Goal: Task Accomplishment & Management: Manage account settings

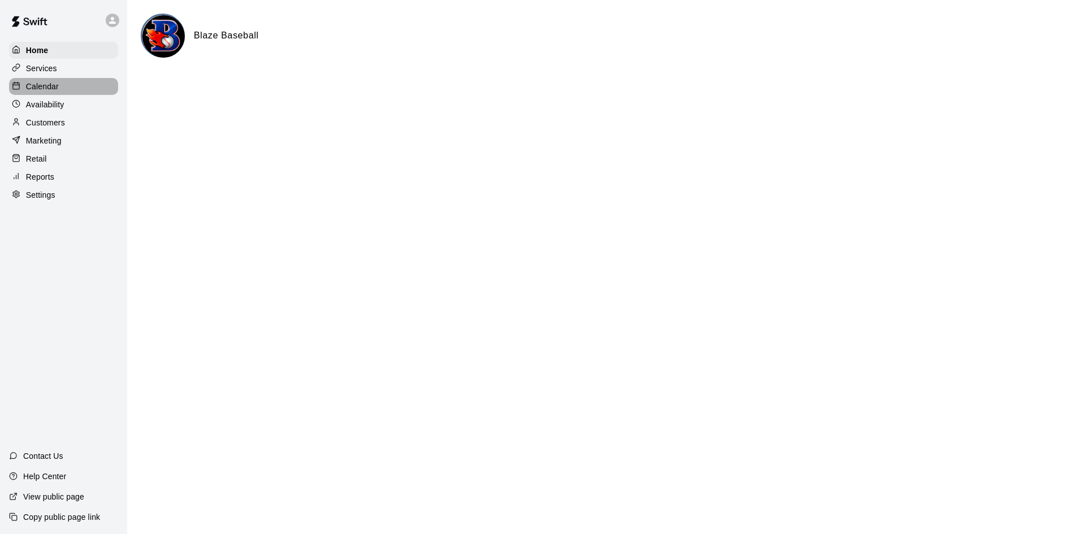
click at [61, 87] on div "Calendar" at bounding box center [63, 86] width 109 height 17
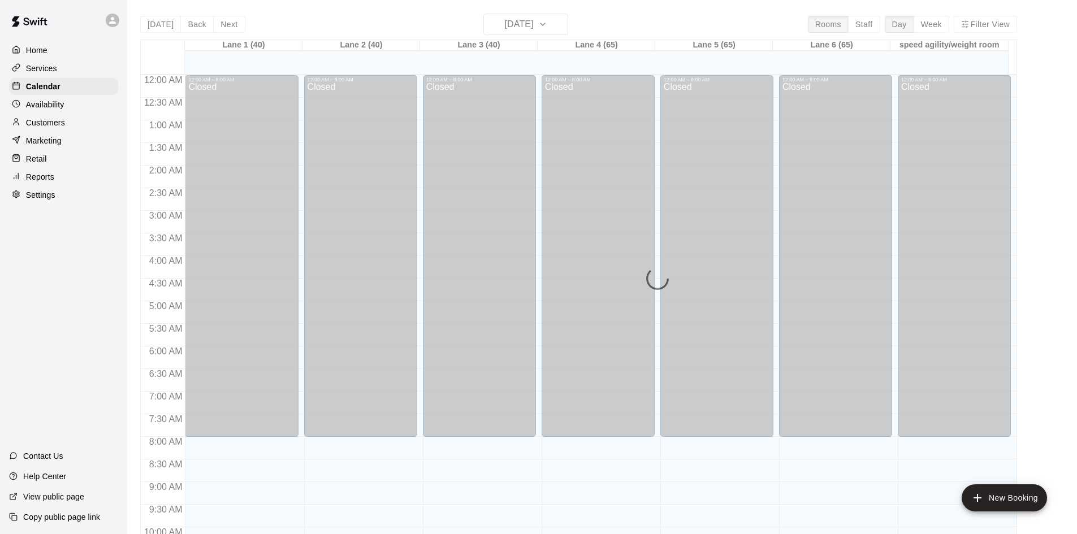
scroll to position [525, 0]
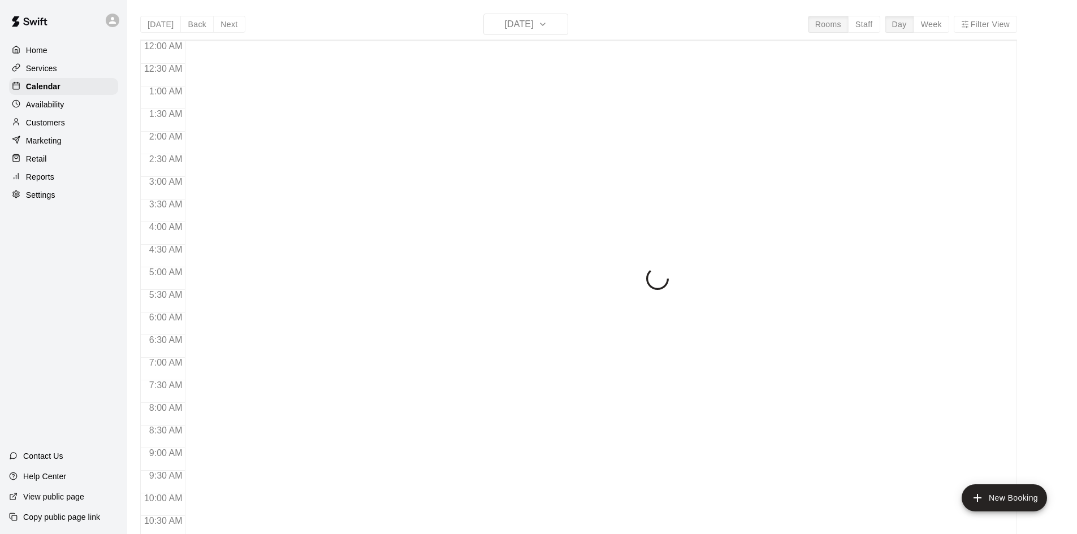
scroll to position [526, 0]
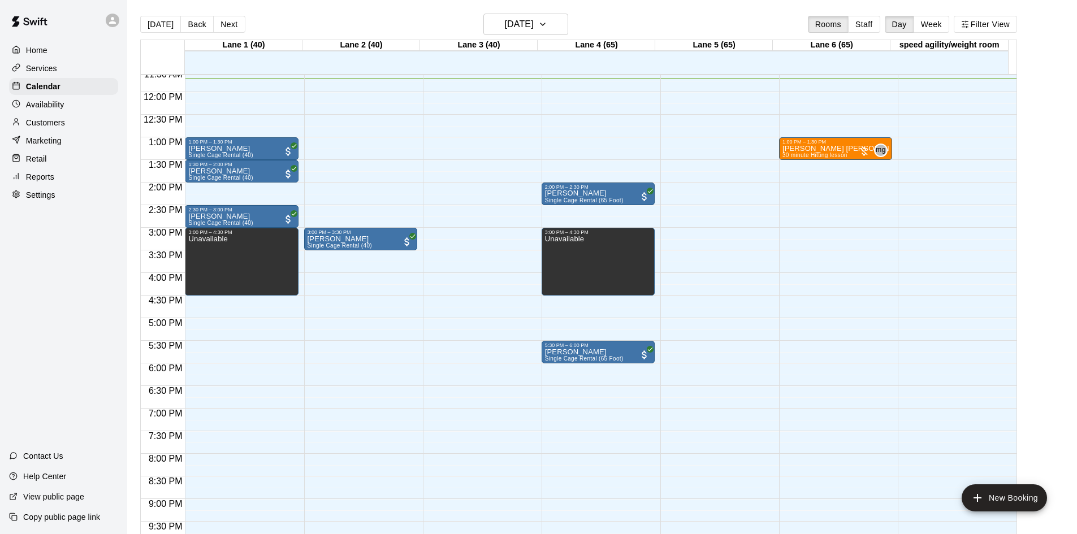
click at [53, 105] on p "Availability" at bounding box center [45, 104] width 38 height 11
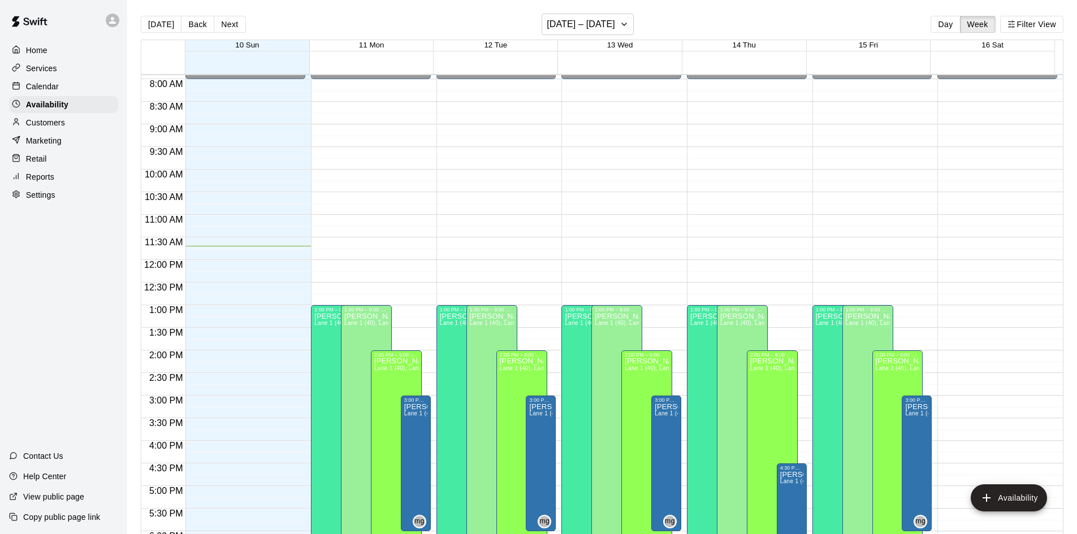
scroll to position [356, 0]
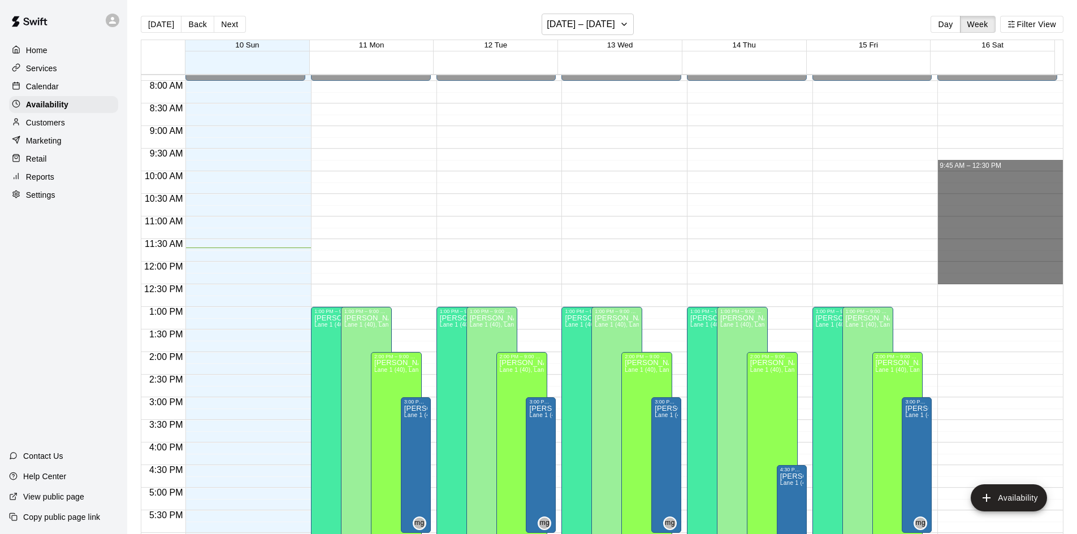
drag, startPoint x: 983, startPoint y: 171, endPoint x: 998, endPoint y: 277, distance: 106.8
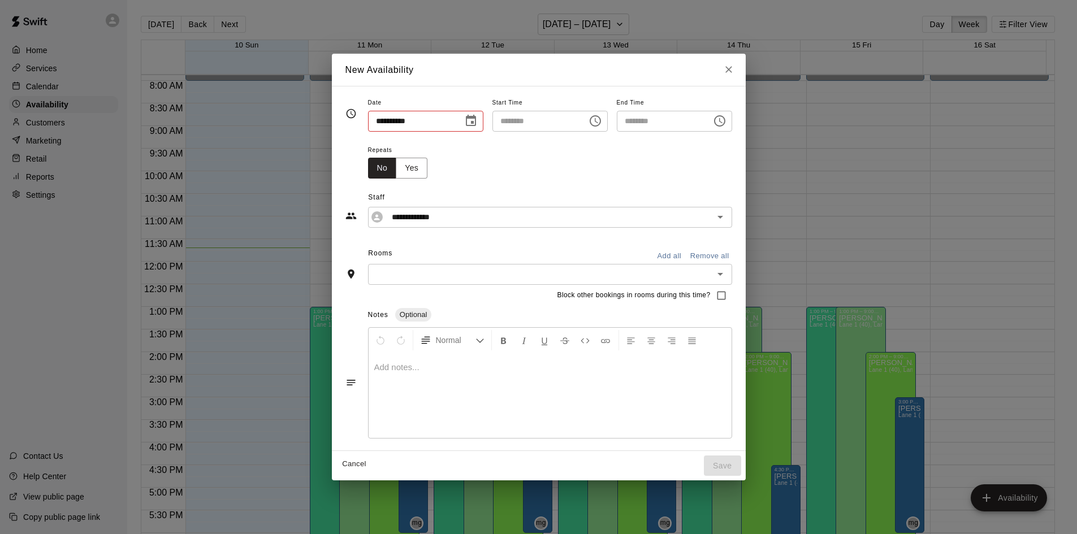
type input "**********"
type input "********"
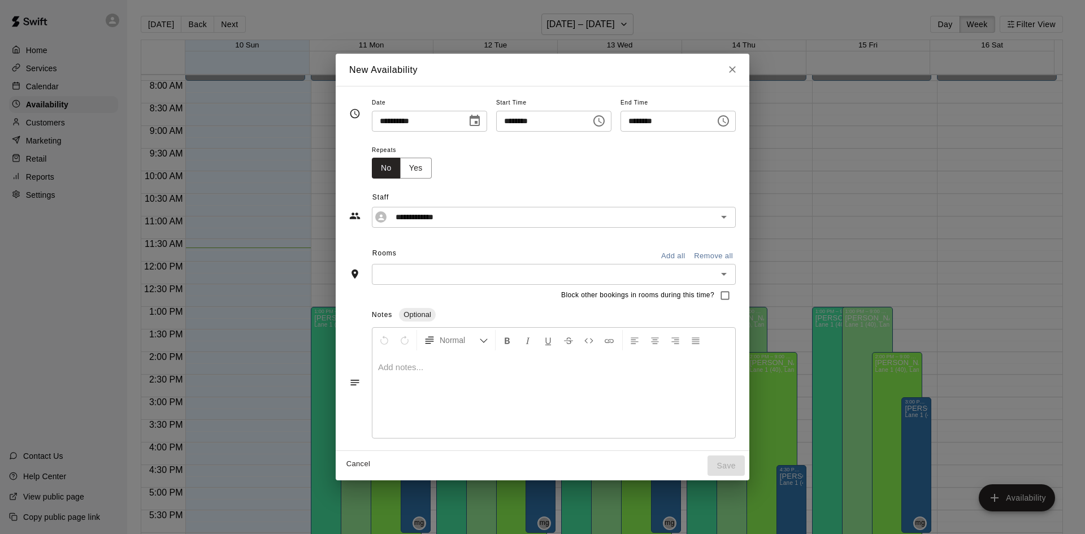
click at [691, 252] on button "Add all" at bounding box center [673, 257] width 36 height 18
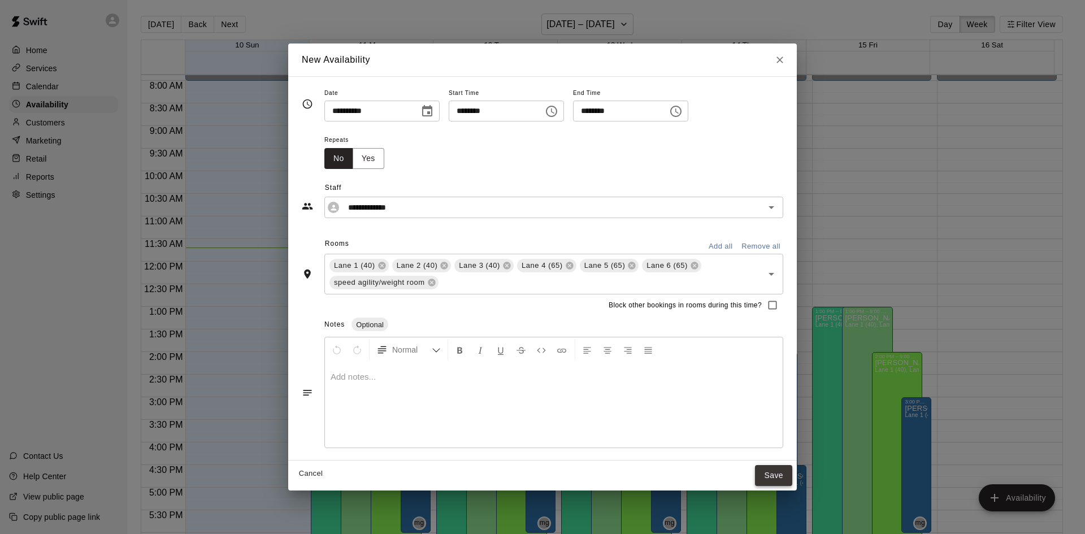
click at [769, 478] on button "Save" at bounding box center [773, 475] width 37 height 21
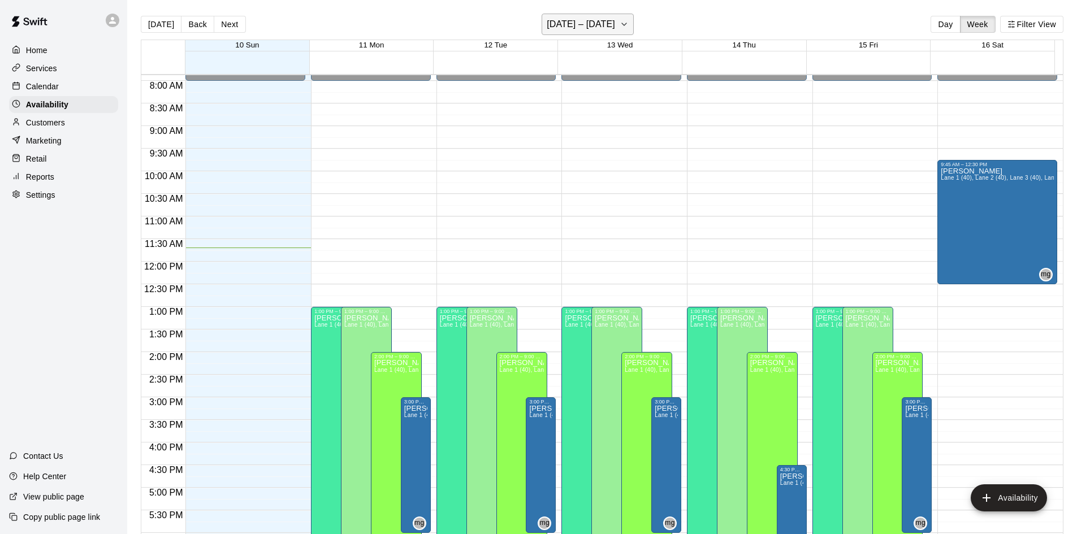
click at [619, 28] on icon "button" at bounding box center [623, 25] width 9 height 14
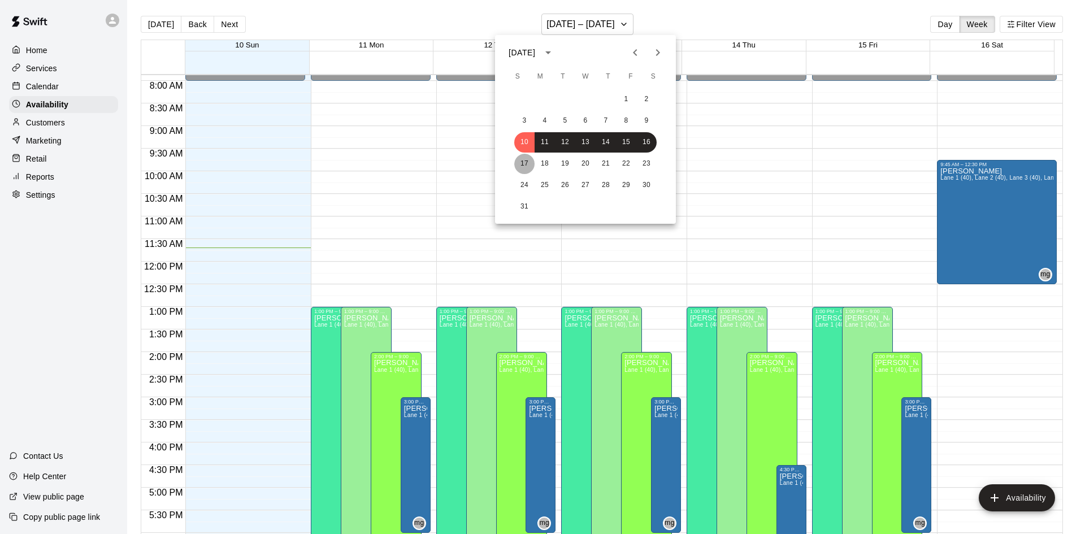
click at [522, 162] on button "17" at bounding box center [524, 164] width 20 height 20
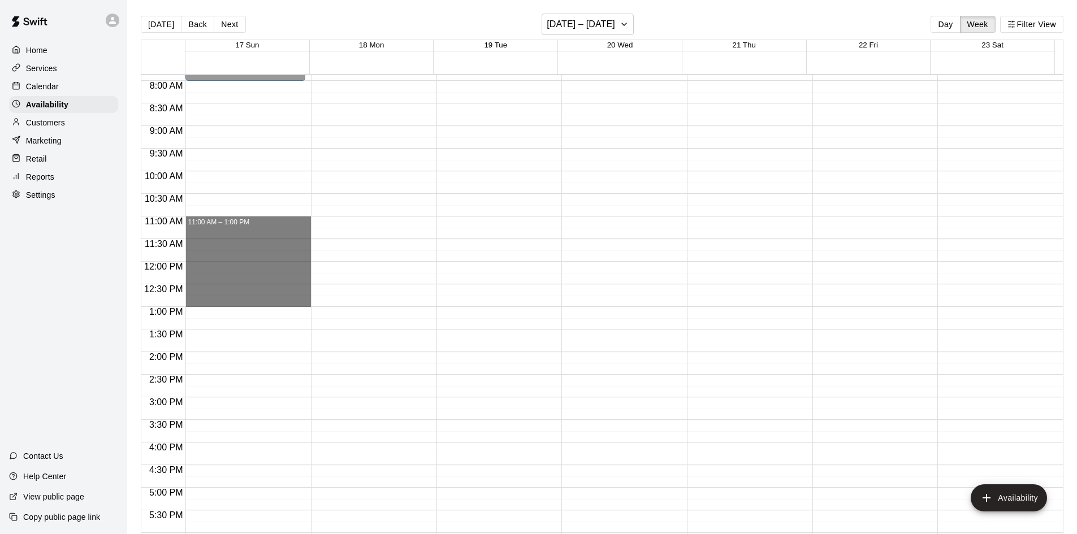
drag, startPoint x: 236, startPoint y: 217, endPoint x: 237, endPoint y: 304, distance: 87.0
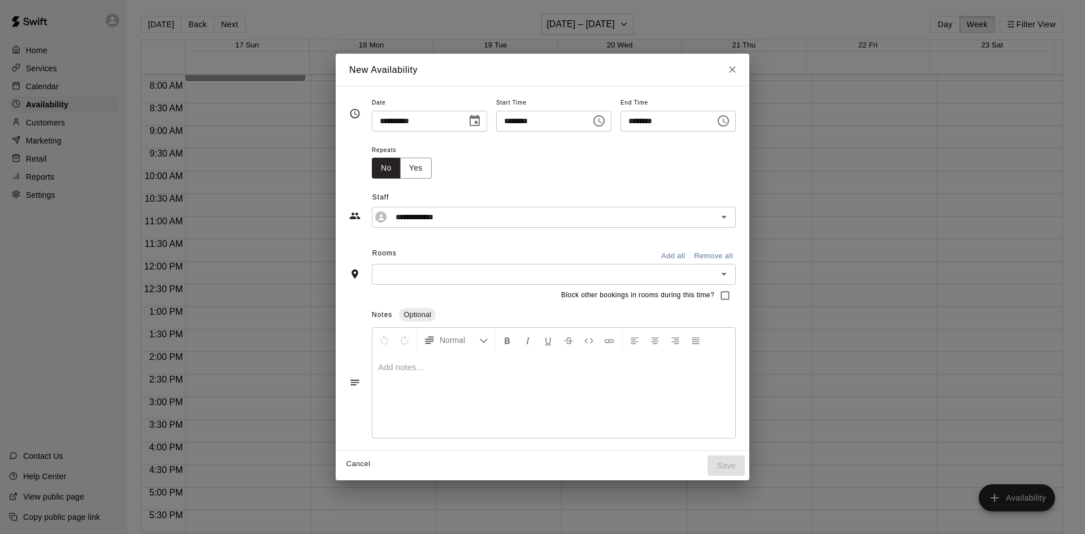
click at [691, 254] on button "Add all" at bounding box center [673, 257] width 36 height 18
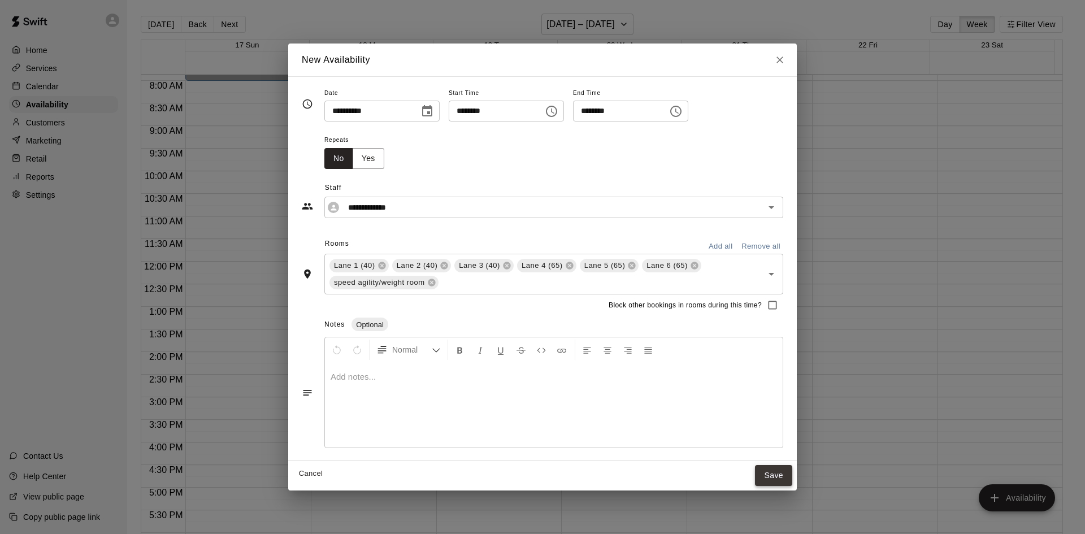
click at [765, 481] on button "Save" at bounding box center [773, 475] width 37 height 21
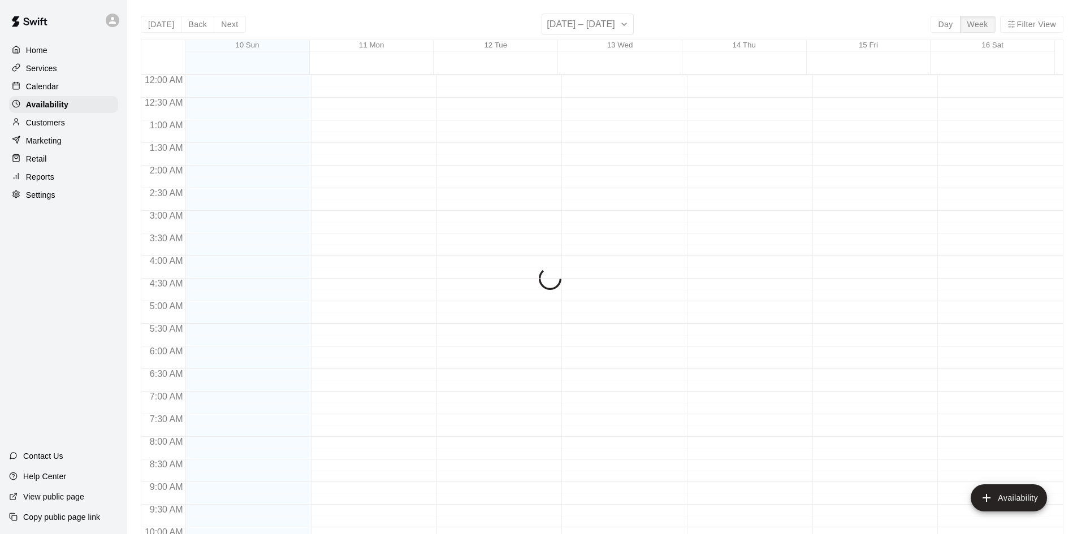
scroll to position [532, 0]
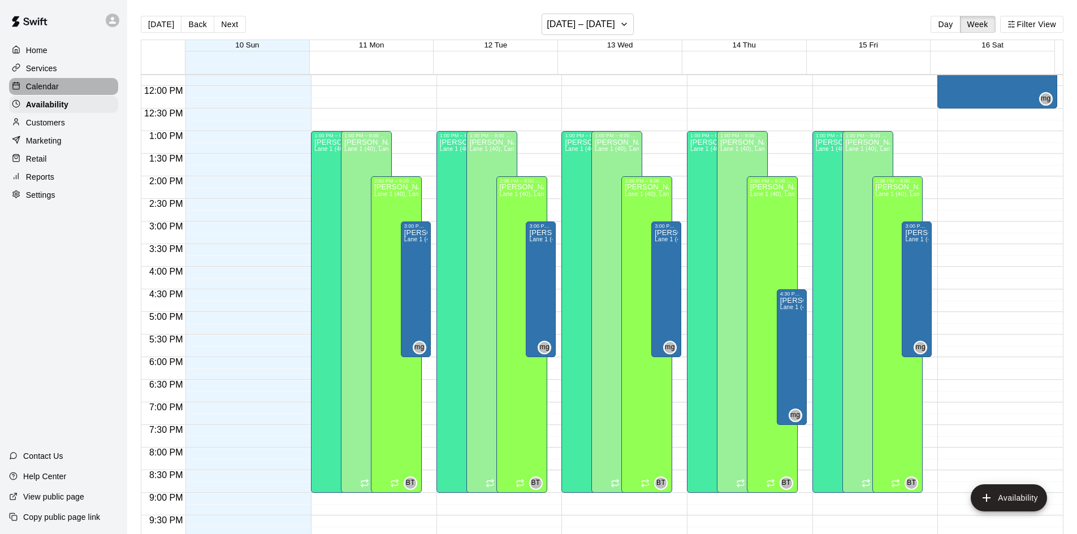
click at [54, 91] on p "Calendar" at bounding box center [42, 86] width 33 height 11
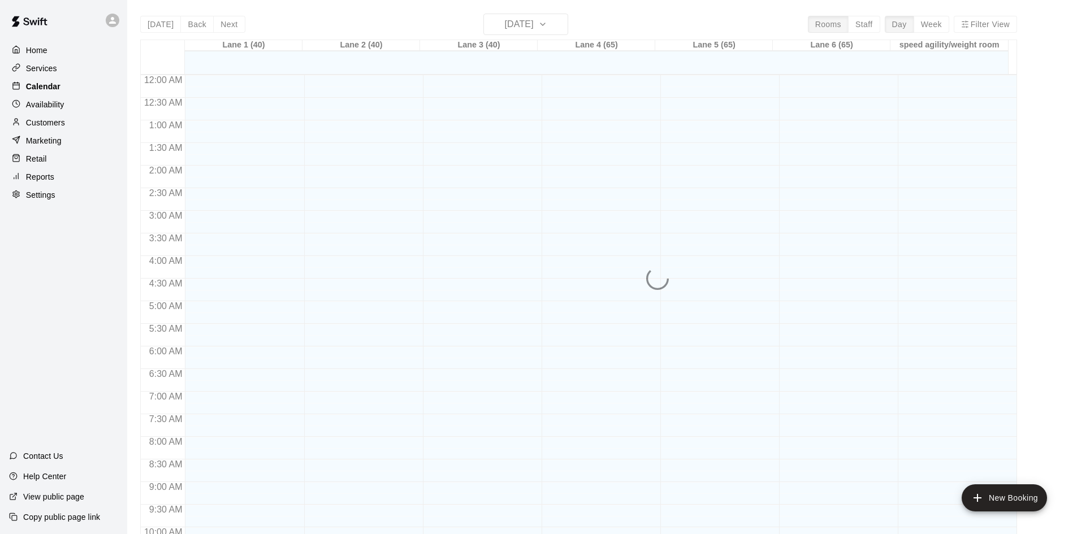
scroll to position [532, 0]
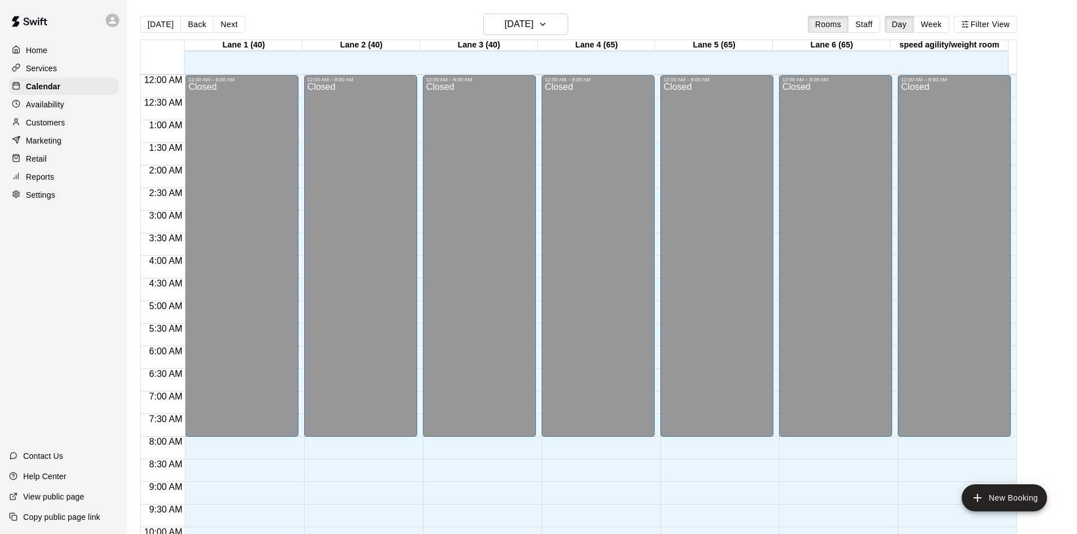
scroll to position [532, 0]
